Goal: Use online tool/utility: Use online tool/utility

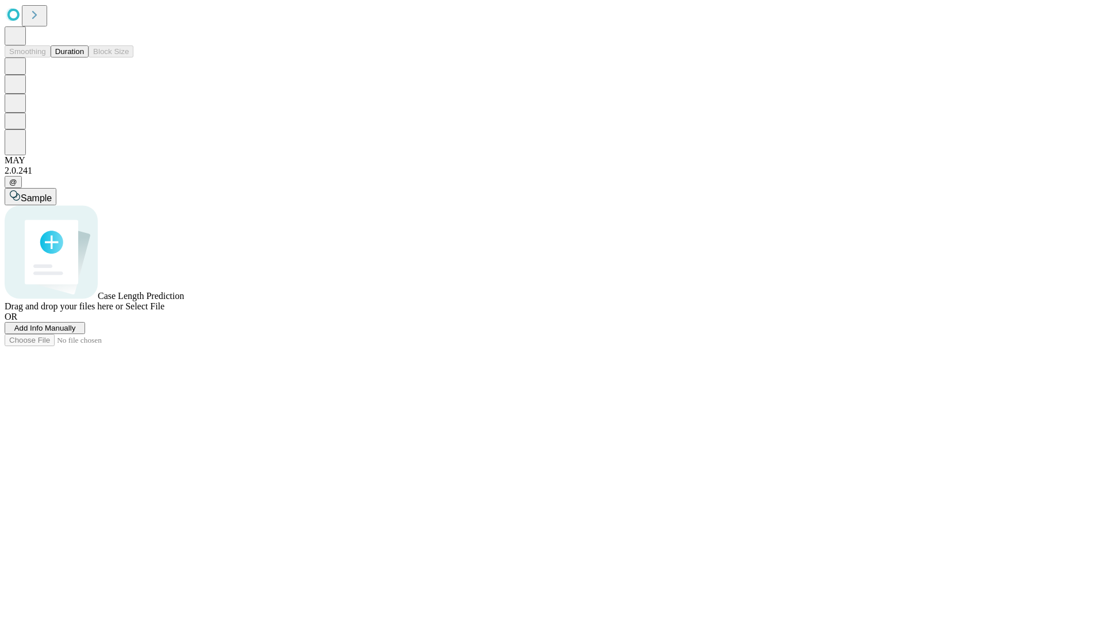
click at [84, 57] on button "Duration" at bounding box center [70, 51] width 38 height 12
click at [164, 311] on span "Select File" at bounding box center [144, 306] width 39 height 10
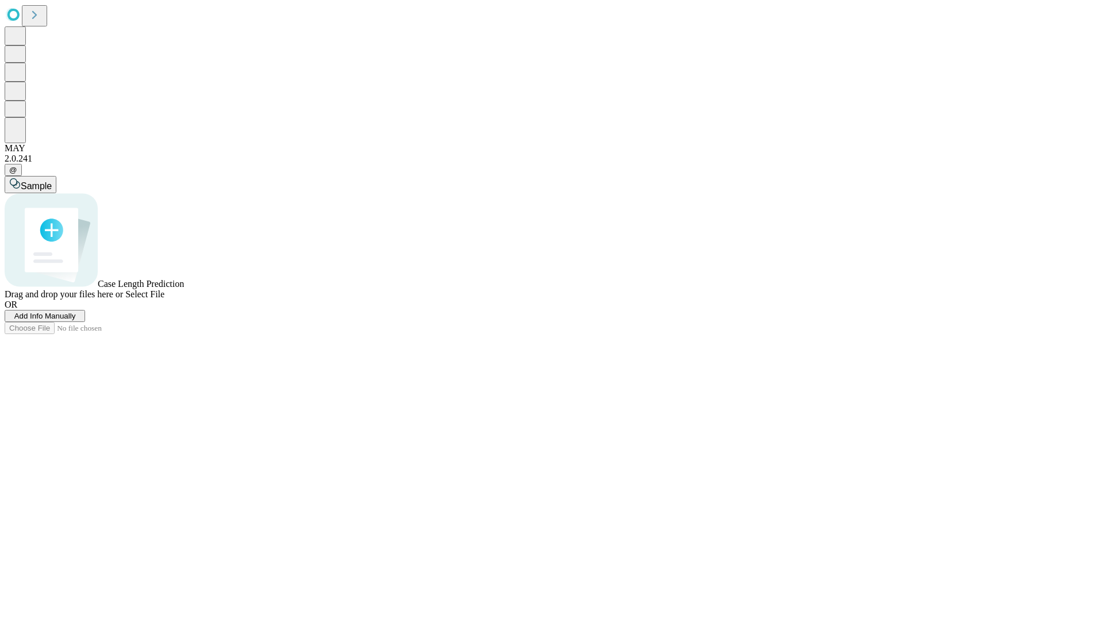
click at [164, 299] on span "Select File" at bounding box center [144, 294] width 39 height 10
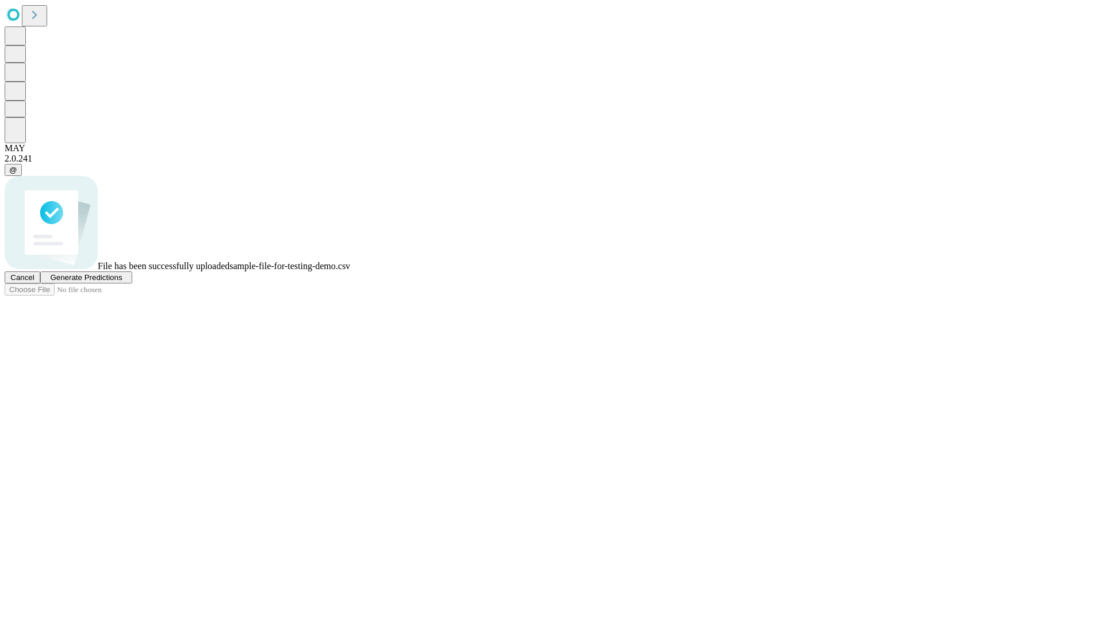
click at [122, 282] on span "Generate Predictions" at bounding box center [86, 277] width 72 height 9
